Goal: Entertainment & Leisure: Consume media (video, audio)

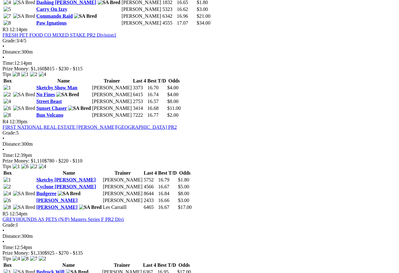
scroll to position [492, 22]
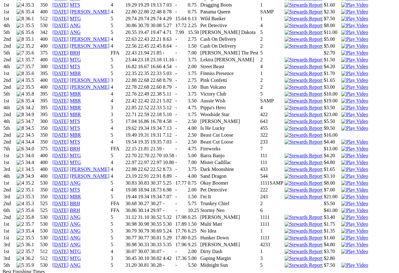
scroll to position [829, 0]
click at [341, 140] on img at bounding box center [354, 143] width 27 height 6
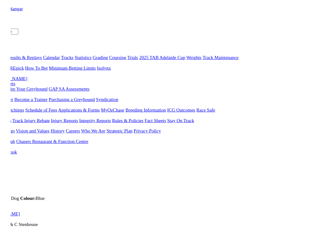
scroll to position [833, 0]
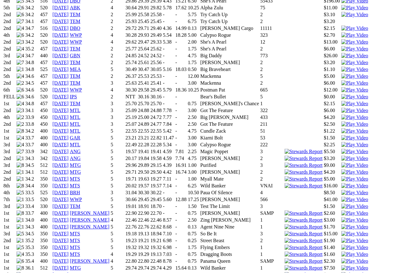
scroll to position [527, 0]
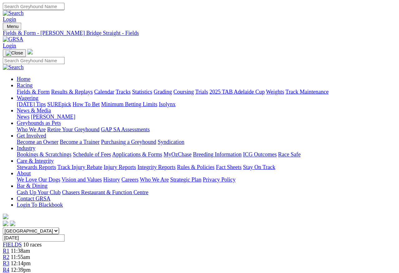
scroll to position [535, 0]
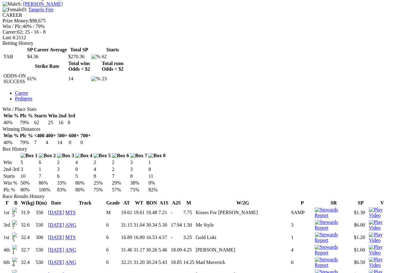
scroll to position [262, 0]
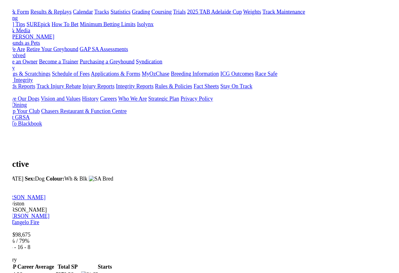
scroll to position [265, 0]
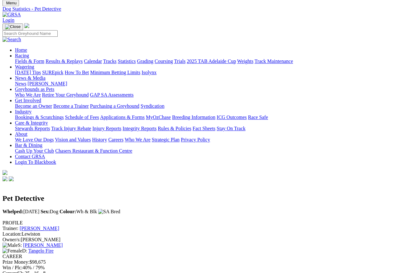
scroll to position [19, 0]
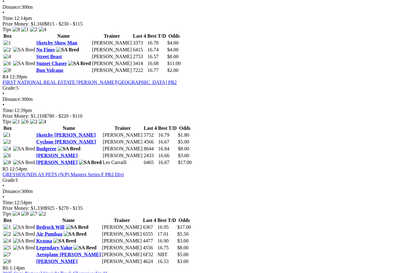
scroll to position [535, 0]
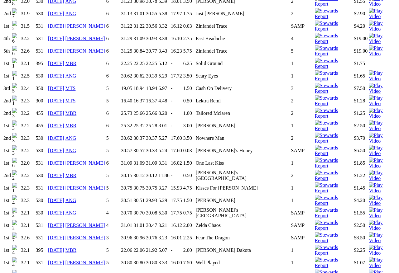
scroll to position [573, 0]
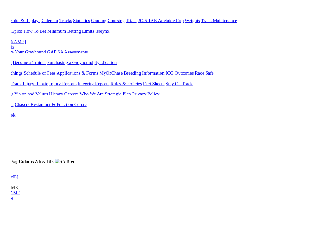
scroll to position [491, 0]
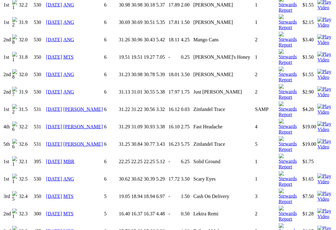
scroll to position [565, 0]
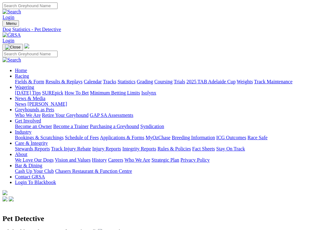
scroll to position [565, 0]
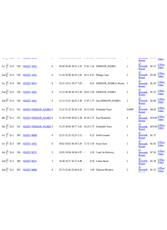
scroll to position [919, 0]
